Goal: Information Seeking & Learning: Learn about a topic

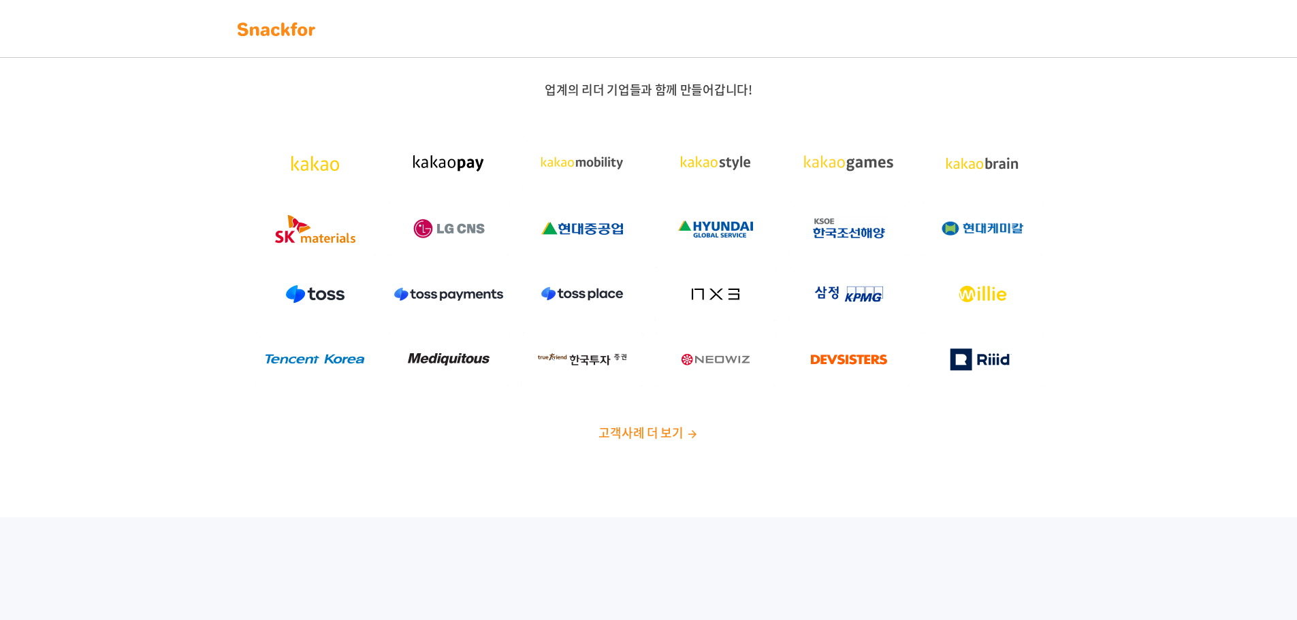
click at [183, 12] on nav at bounding box center [648, 29] width 1297 height 58
click at [261, 32] on img at bounding box center [277, 29] width 86 height 22
click at [660, 412] on div "업계의 리더 기업들과 함께 만들어갑니다! 고객사례 더 보기" at bounding box center [648, 261] width 851 height 359
click at [654, 426] on span "고객사례 더 보기" at bounding box center [640, 432] width 84 height 18
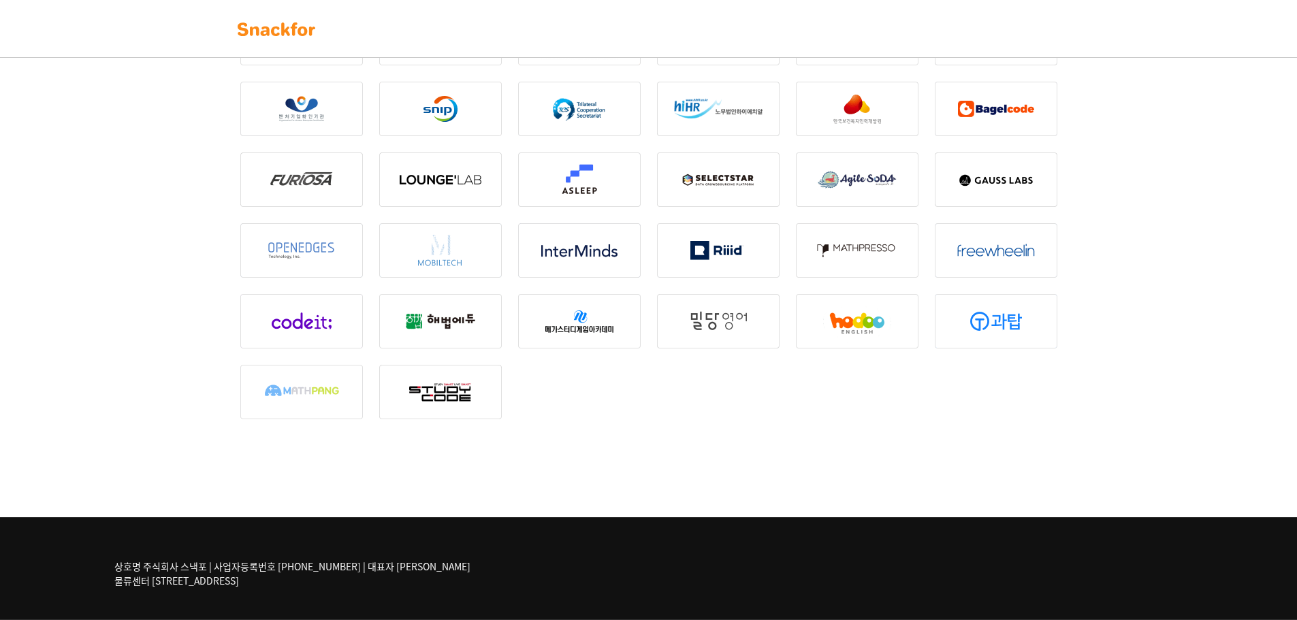
scroll to position [1257, 0]
